Goal: Communication & Community: Answer question/provide support

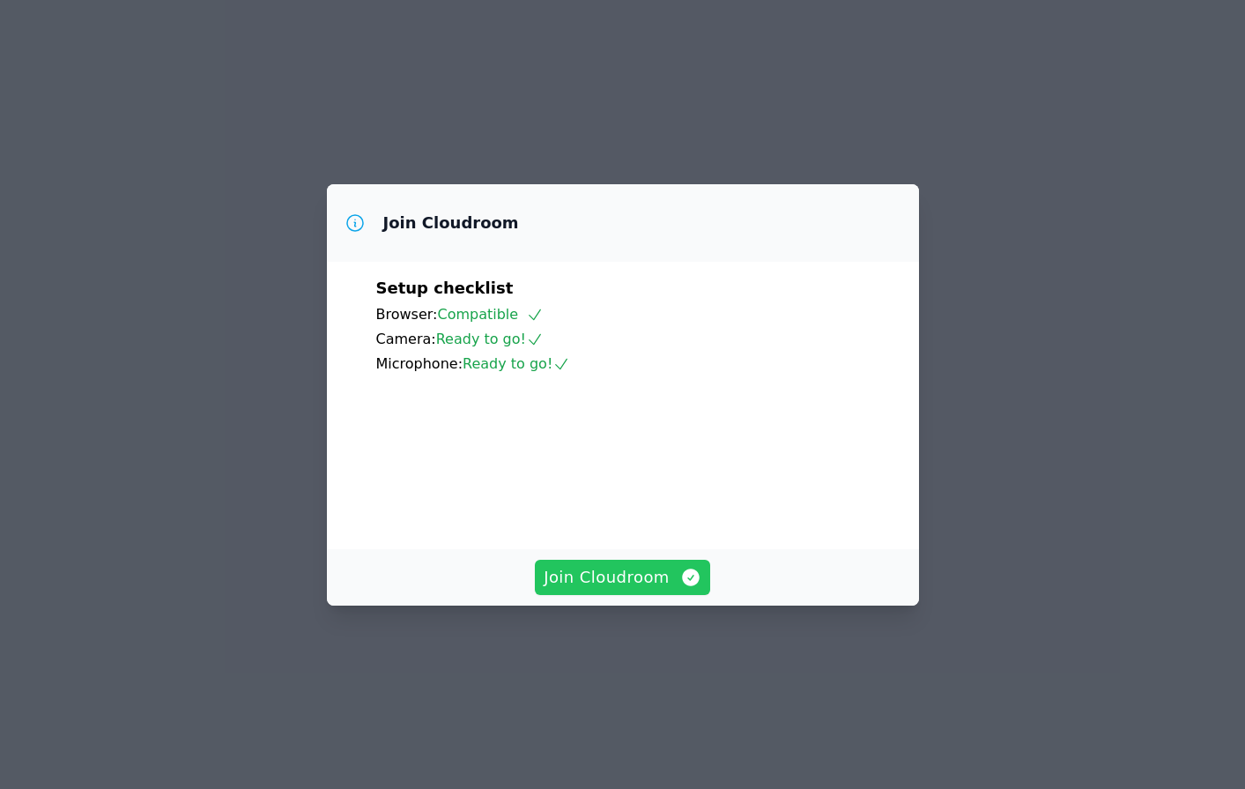
click at [632, 595] on button "Join Cloudroom" at bounding box center [622, 577] width 175 height 35
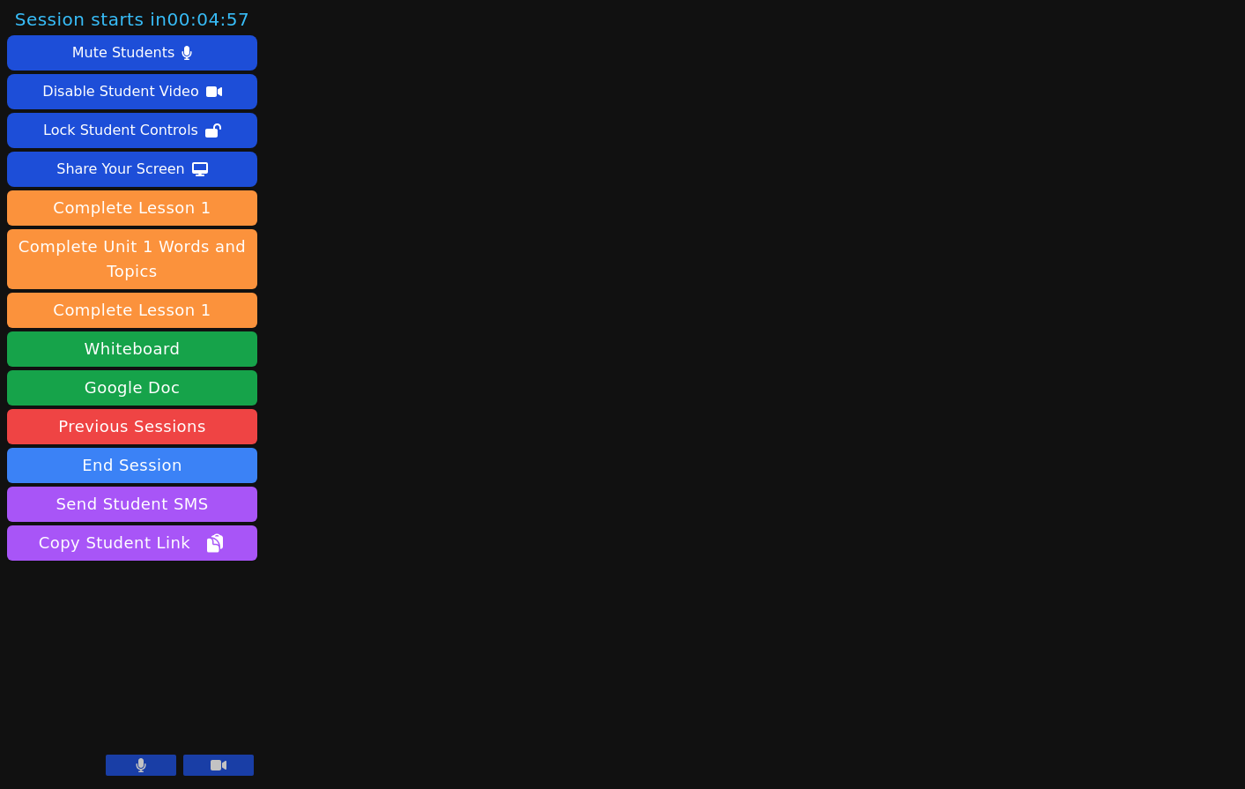
click at [145, 771] on icon at bounding box center [141, 765] width 11 height 14
click at [333, 330] on div "Session starts in 00:03:11 Mute Students Disable Student Video Lock Student Con…" at bounding box center [622, 394] width 1245 height 789
click at [287, 637] on div "Session starts in 00:03:00 Mute Students Disable Student Video Lock Student Con…" at bounding box center [622, 394] width 1245 height 789
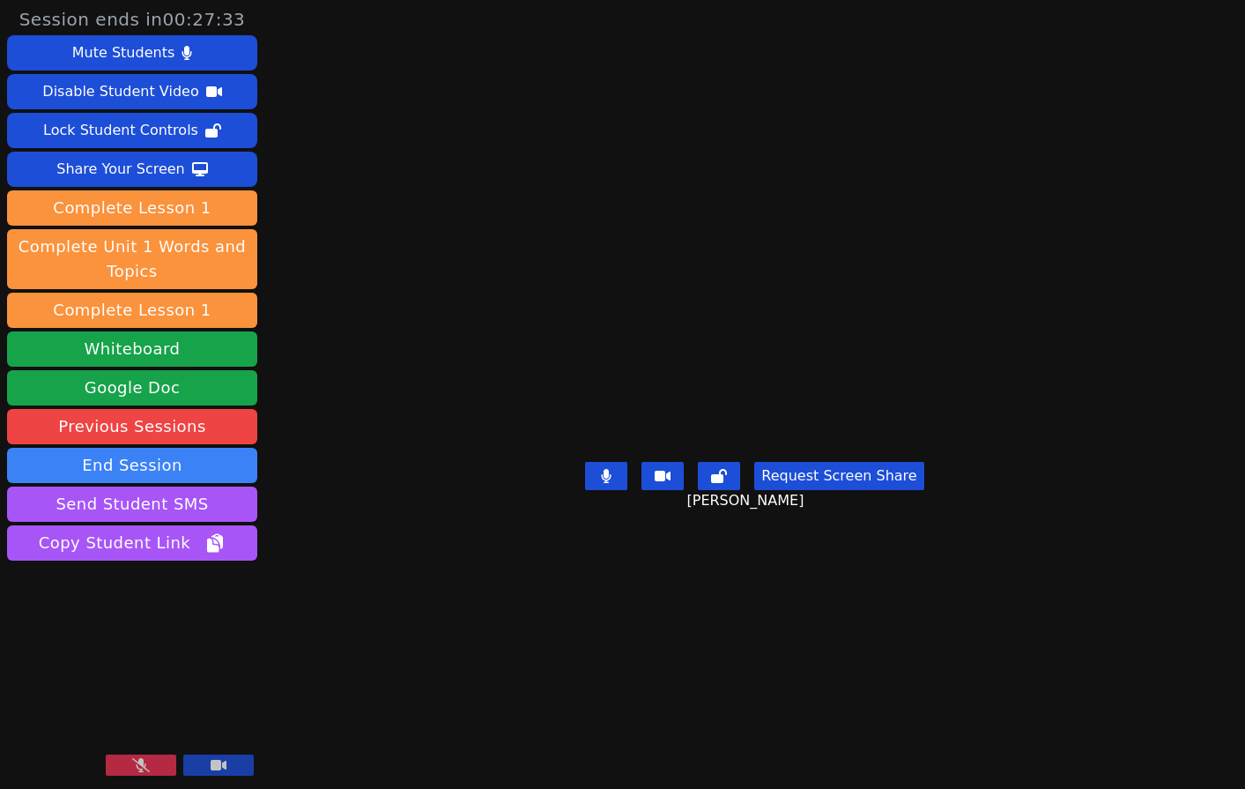
click at [478, 572] on main "[PERSON_NAME] Request Screen Share [PERSON_NAME]" at bounding box center [754, 394] width 552 height 789
click at [120, 767] on button at bounding box center [141, 764] width 70 height 21
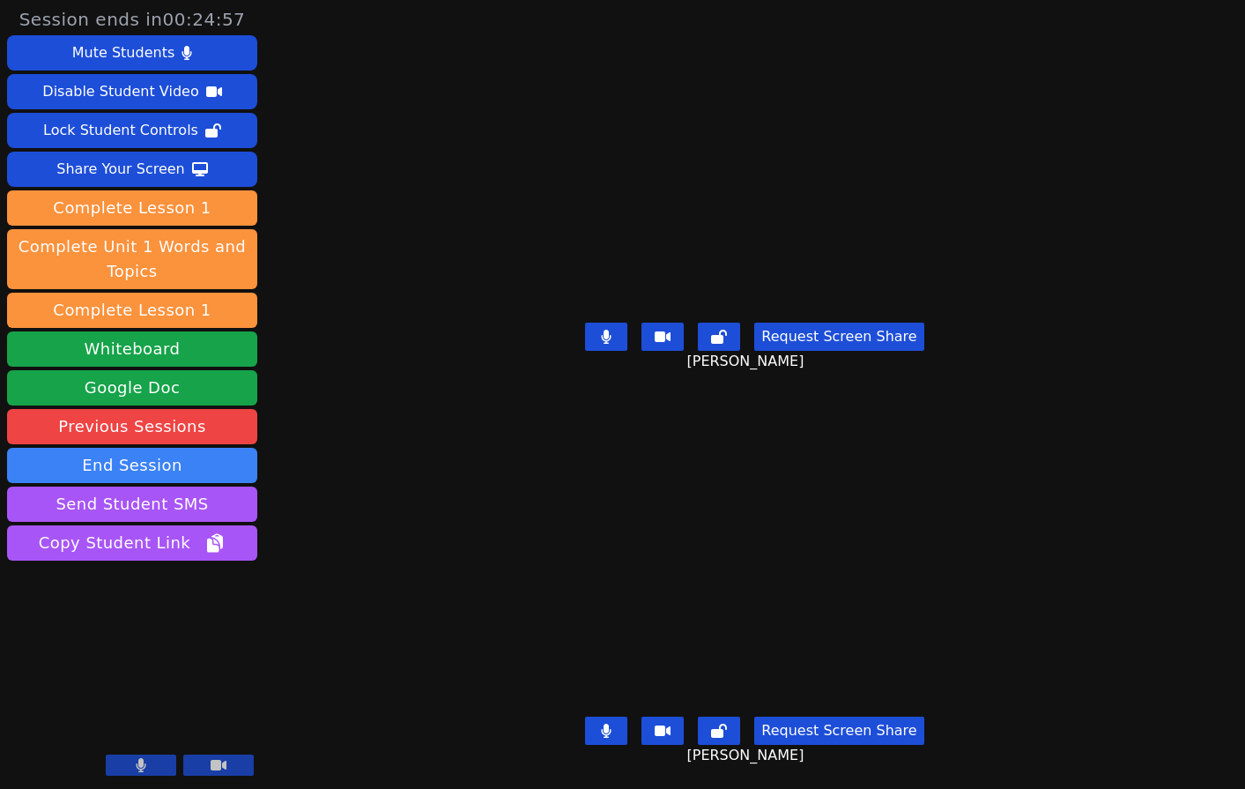
click at [315, 590] on div "Session ends in 00:24:57 Mute Students Disable Student Video Lock Student Contr…" at bounding box center [622, 394] width 1245 height 789
click at [343, 715] on div "Session ends in 00:24:46 Mute Students Disable Student Video Lock Student Contr…" at bounding box center [622, 394] width 1245 height 789
click at [358, 560] on div "Session ends in 00:23:09 Mute Students Disable Student Video Lock Student Contr…" at bounding box center [622, 394] width 1245 height 789
click at [344, 688] on div "Session ends in 00:22:46 Mute Students Disable Student Video Lock Student Contr…" at bounding box center [622, 394] width 1245 height 789
click at [353, 530] on div "Session ends in 00:21:28 Mute Students Disable Student Video Lock Student Contr…" at bounding box center [622, 394] width 1245 height 789
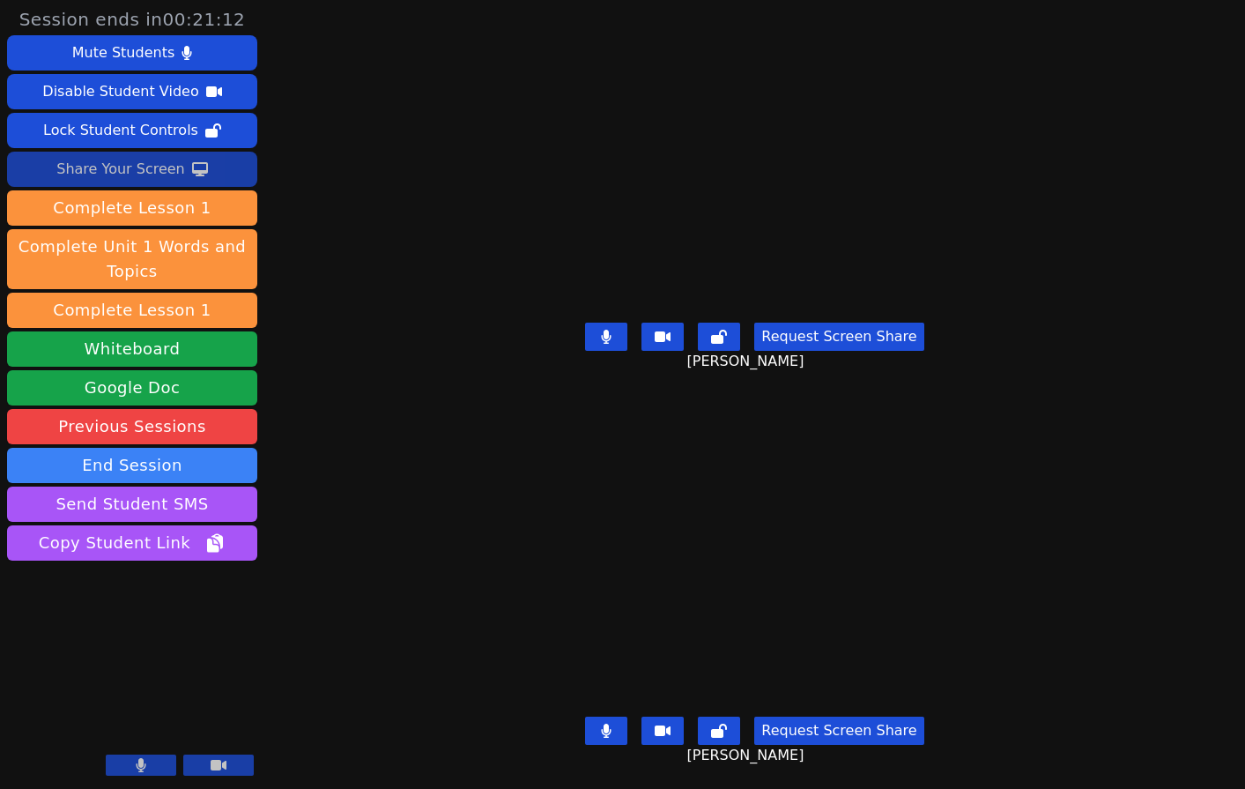
click at [219, 166] on button "Share Your Screen" at bounding box center [132, 169] width 250 height 35
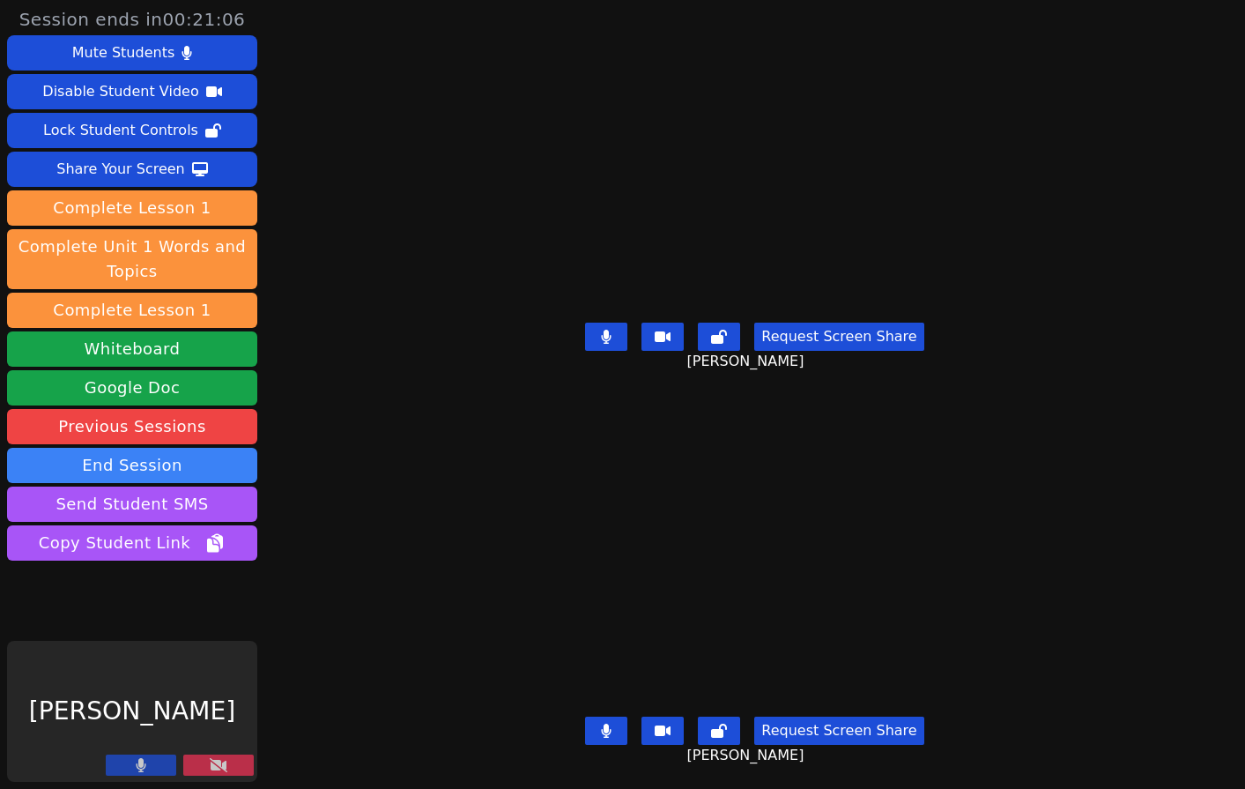
click at [381, 241] on div "Session ends in 00:21:06 Mute Students Disable Student Video Lock Student Contr…" at bounding box center [622, 394] width 1245 height 789
click at [162, 167] on div "Share Your Screen" at bounding box center [120, 169] width 129 height 28
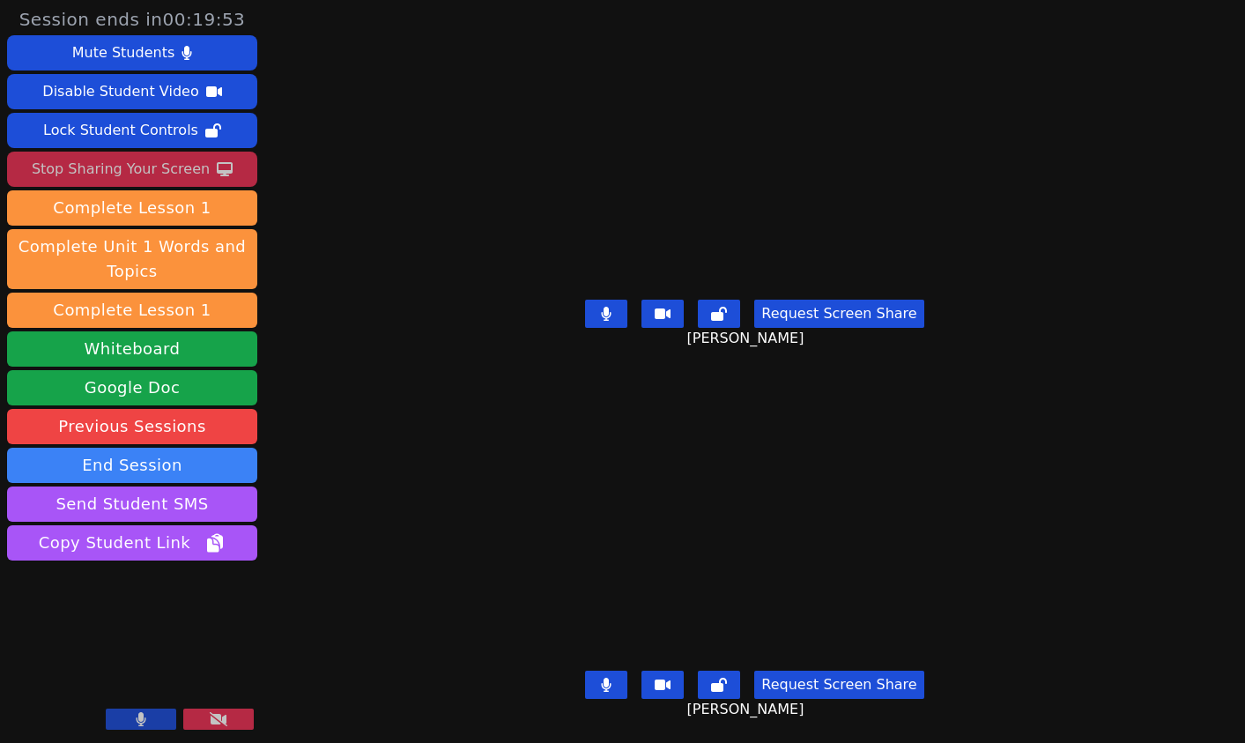
click at [279, 545] on div "Session ends in 00:19:53 Mute Students Disable Student Video Lock Student Contr…" at bounding box center [622, 371] width 1245 height 743
click at [612, 307] on icon at bounding box center [607, 314] width 10 height 14
click at [606, 678] on icon at bounding box center [606, 685] width 11 height 14
click at [284, 626] on div "Session ends in 00:19:24 Mute Students Disable Student Video Lock Student Contr…" at bounding box center [622, 371] width 1245 height 743
click at [613, 300] on button at bounding box center [606, 314] width 42 height 28
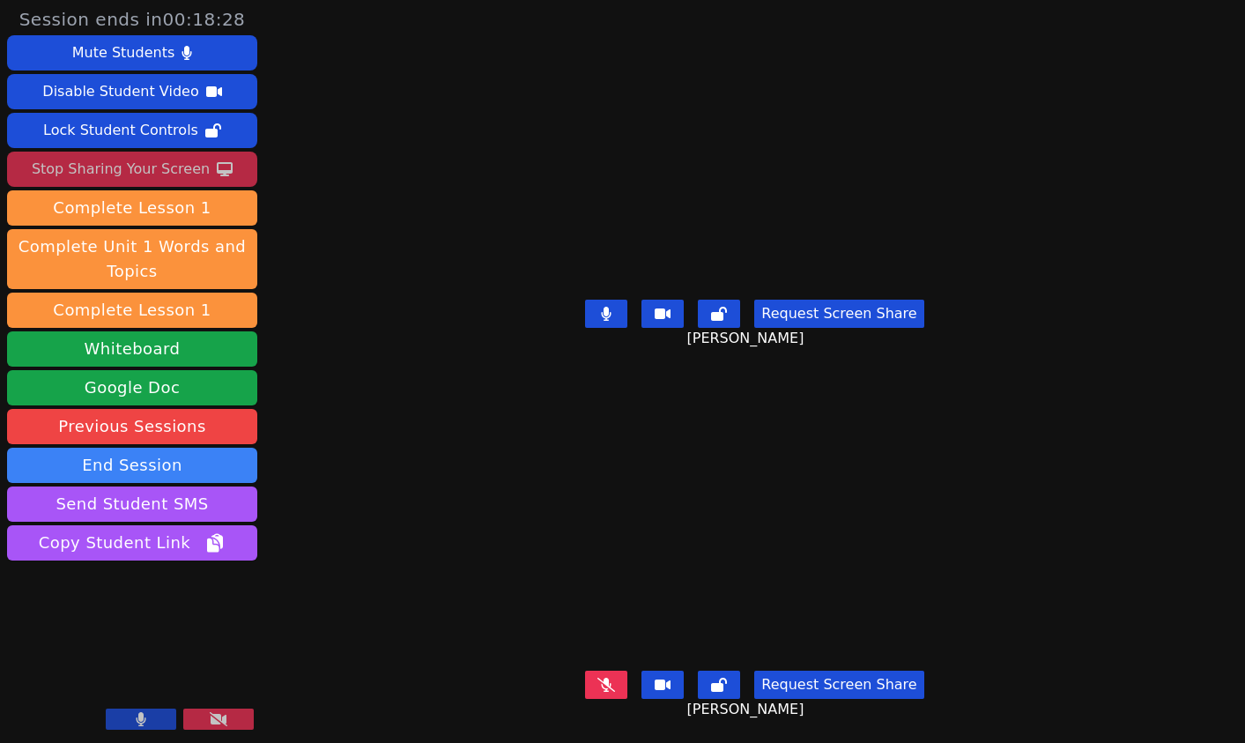
click at [322, 686] on div "Session ends in 00:18:28 Mute Students Disable Student Video Lock Student Contr…" at bounding box center [622, 371] width 1245 height 743
click at [299, 623] on div "Session ends in 00:18:20 Mute Students Disable Student Video Lock Student Contr…" at bounding box center [622, 371] width 1245 height 743
click at [300, 619] on div "Session ends in 00:18:04 Mute Students Disable Student Video Lock Student Contr…" at bounding box center [622, 371] width 1245 height 743
click at [619, 302] on button at bounding box center [606, 314] width 42 height 28
click at [311, 643] on div "Session ends in 00:17:45 Mute Students Disable Student Video Lock Student Contr…" at bounding box center [622, 371] width 1245 height 743
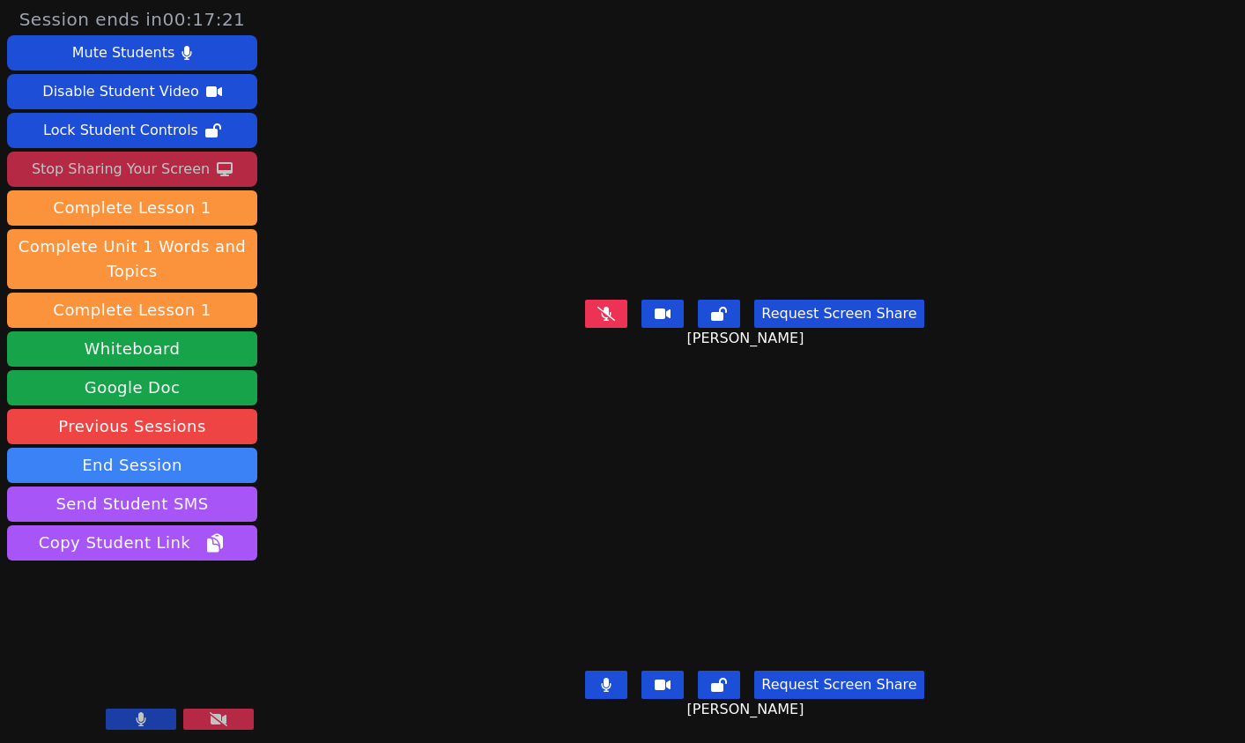
click at [307, 597] on div "Session ends in 00:17:21 Mute Students Disable Student Video Lock Student Contr…" at bounding box center [622, 371] width 1245 height 743
click at [332, 706] on div "Session ends in 00:15:27 Mute Students Disable Student Video Lock Student Contr…" at bounding box center [622, 371] width 1245 height 743
click at [299, 644] on div "Session ends in 00:14:51 Mute Students Disable Student Video Lock Student Contr…" at bounding box center [622, 371] width 1245 height 743
click at [606, 307] on icon at bounding box center [606, 314] width 18 height 14
click at [327, 641] on div "Session ends in 00:14:27 Mute Students Disable Student Video Lock Student Contr…" at bounding box center [622, 371] width 1245 height 743
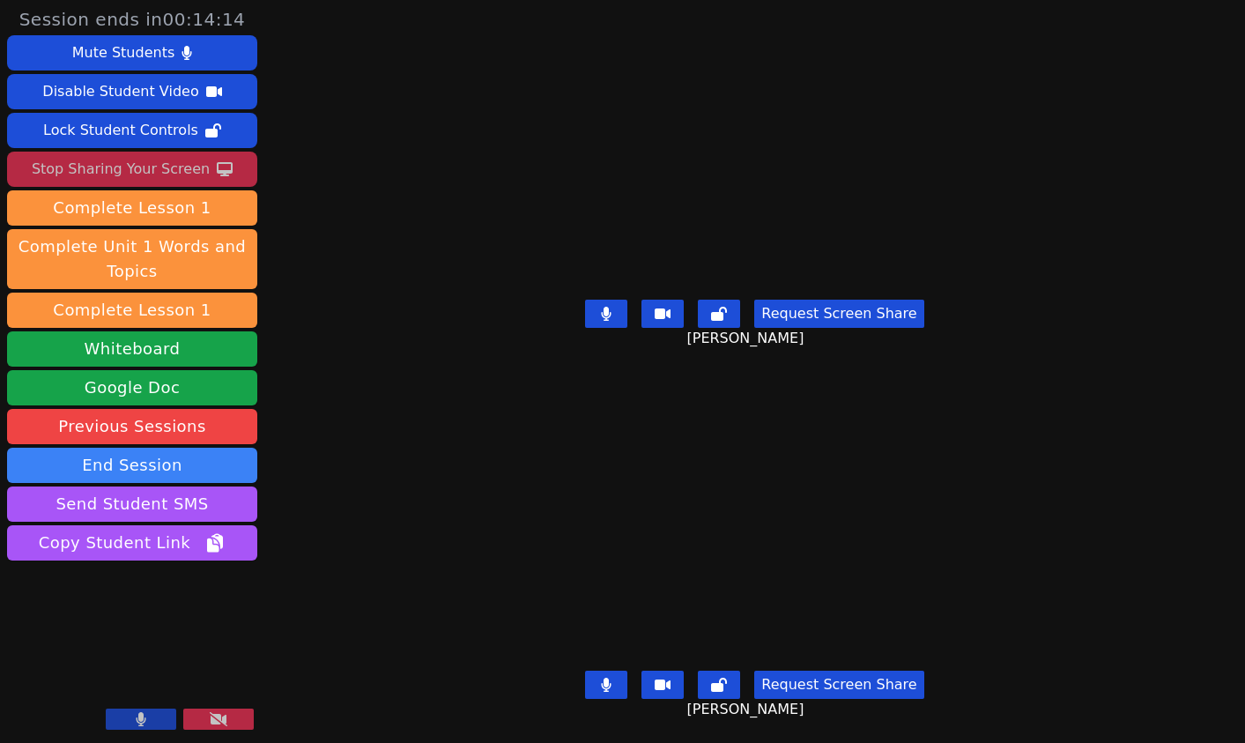
click at [315, 694] on div "Session ends in 00:14:14 Mute Students Disable Student Video Lock Student Contr…" at bounding box center [622, 371] width 1245 height 743
click at [305, 690] on div "Session ends in 00:12:22 Mute Students Disable Student Video Lock Student Contr…" at bounding box center [622, 371] width 1245 height 743
click at [300, 628] on div "Session ends in 00:11:22 Mute Students Disable Student Video Lock Student Contr…" at bounding box center [622, 371] width 1245 height 743
click at [287, 654] on div "Session ends in 00:07:35 Mute Students Disable Student Video Lock Student Contr…" at bounding box center [622, 371] width 1245 height 743
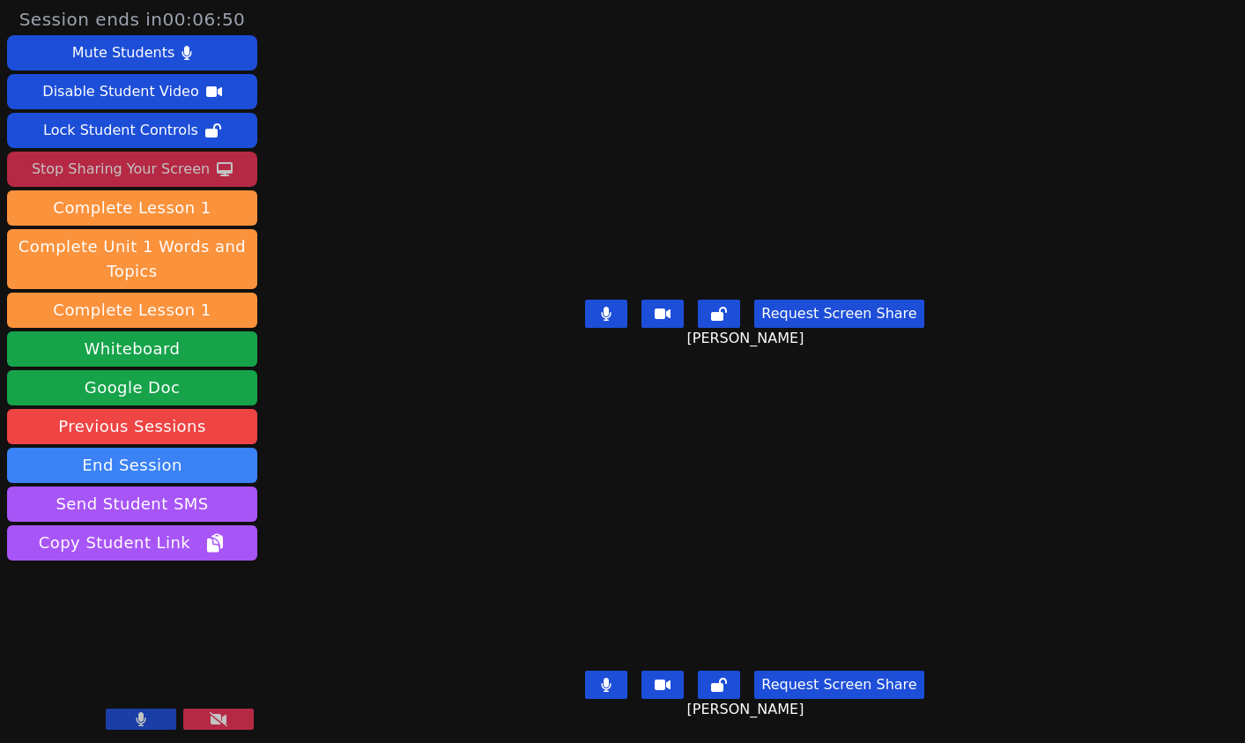
click at [309, 534] on div "Session ends in 00:06:50 Mute Students Disable Student Video Lock Student Contr…" at bounding box center [622, 371] width 1245 height 743
click at [298, 598] on div "Session ends in 00:06:11 Mute Students Disable Student Video Lock Student Contr…" at bounding box center [622, 371] width 1245 height 743
click at [338, 543] on div "Session ends in 00:05:45 Mute Students Disable Student Video Lock Student Contr…" at bounding box center [622, 371] width 1245 height 743
click at [299, 567] on div "Session ends in 00:04:40 Mute Students Disable Student Video Lock Student Contr…" at bounding box center [622, 371] width 1245 height 743
click at [307, 626] on div "Session ends in 00:03:07 Mute Students Disable Student Video Lock Student Contr…" at bounding box center [622, 371] width 1245 height 743
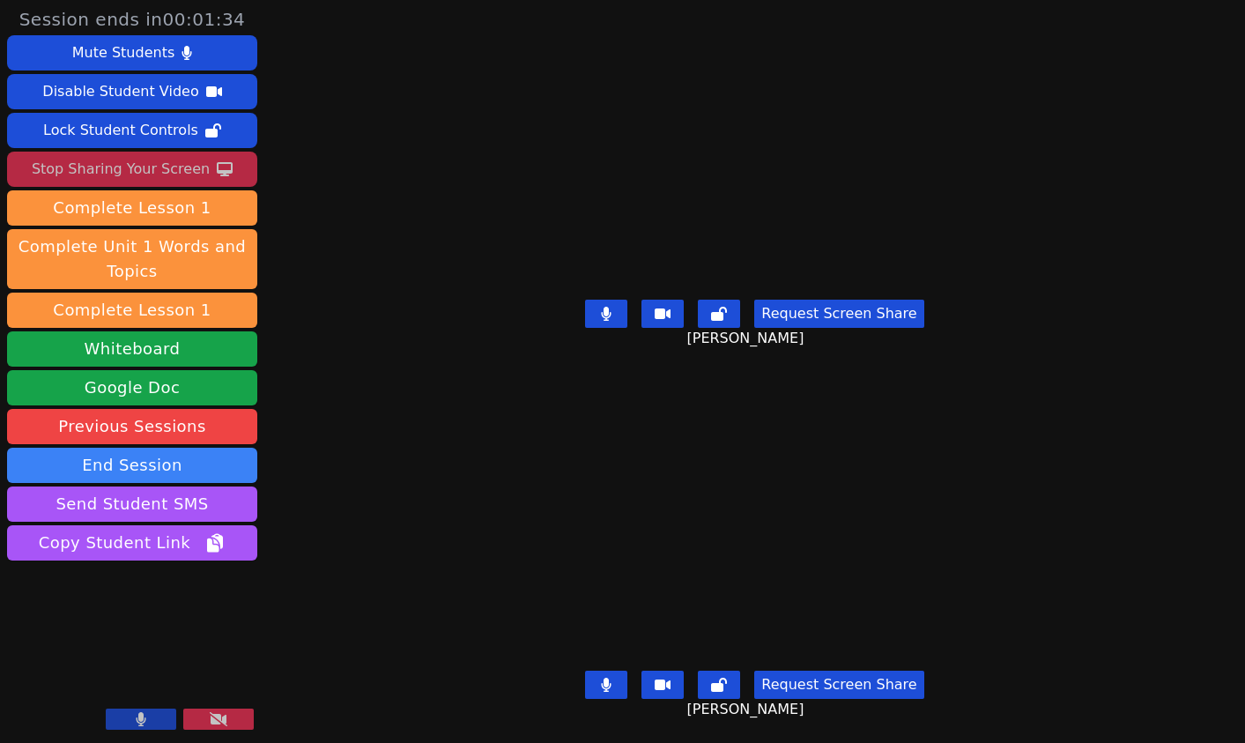
click at [326, 455] on div "Session ends in 00:01:34 Mute Students Disable Student Video Lock Student Contr…" at bounding box center [622, 371] width 1245 height 743
click at [218, 723] on icon at bounding box center [219, 719] width 18 height 14
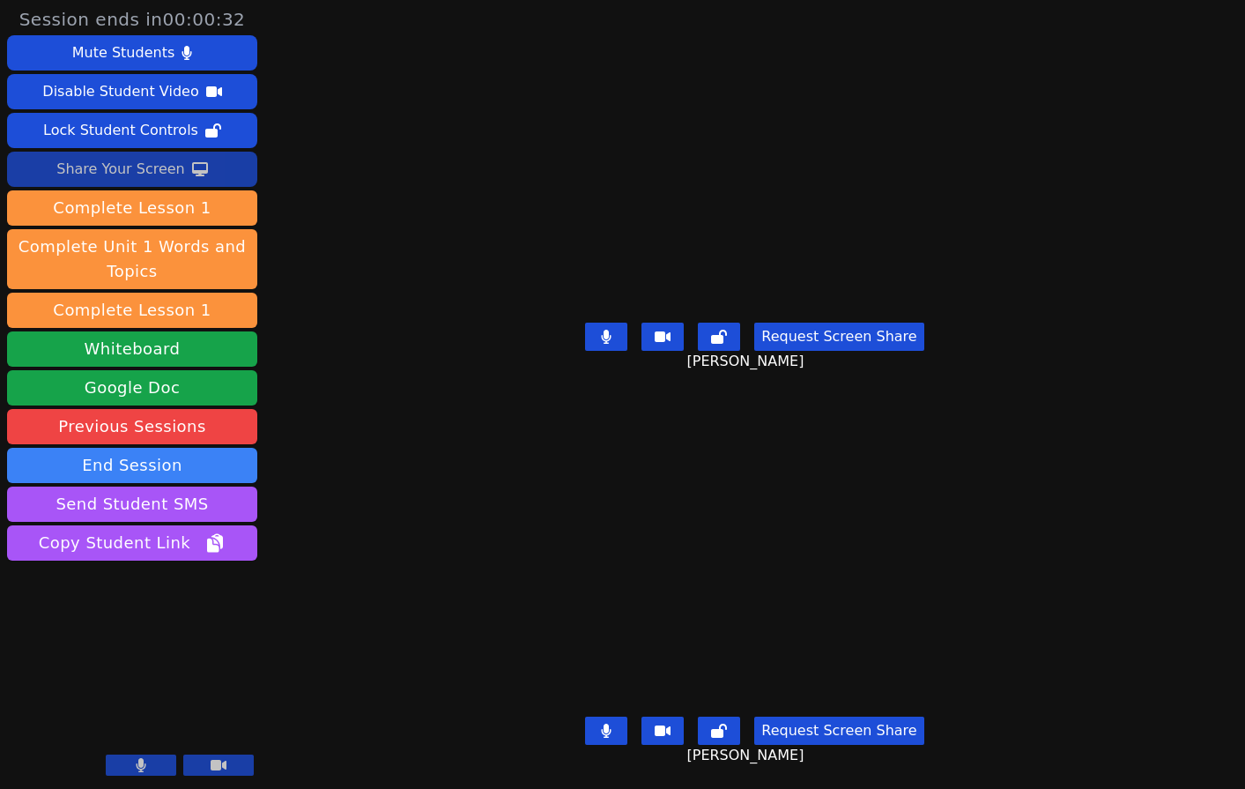
click at [300, 612] on div "Session ends in 00:00:32 Mute Students Disable Student Video Lock Student Contr…" at bounding box center [622, 394] width 1245 height 789
